Goal: Check status: Check status

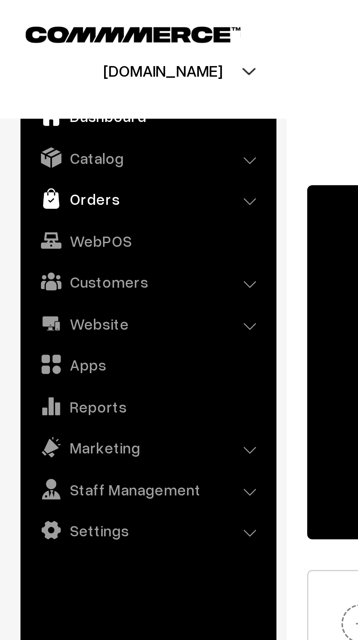
click at [40, 68] on link "Orders" at bounding box center [52, 70] width 87 height 13
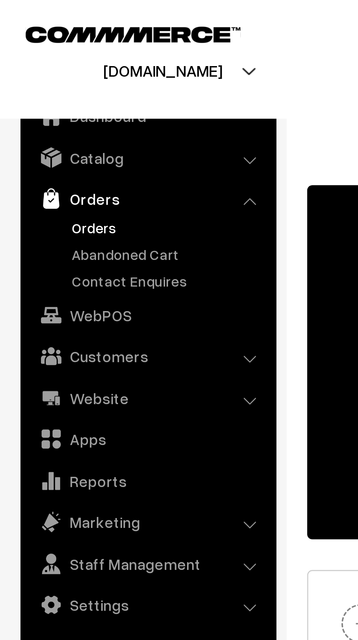
click at [39, 80] on link "Orders" at bounding box center [60, 81] width 72 height 8
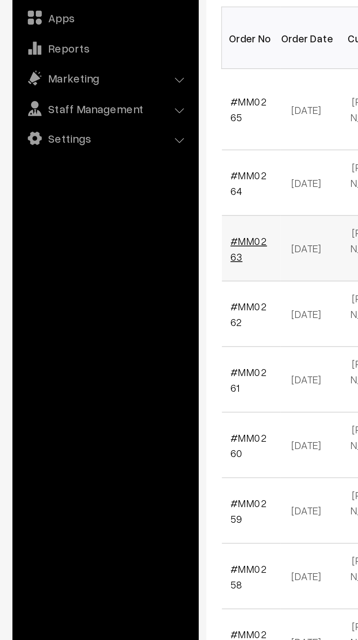
click at [115, 263] on link "#MM0263" at bounding box center [123, 270] width 18 height 14
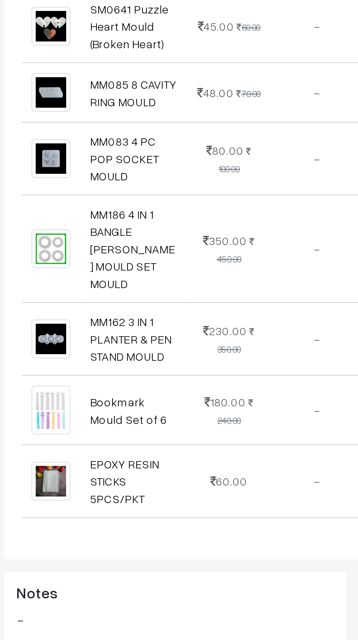
scroll to position [429, 0]
